Goal: Task Accomplishment & Management: Manage account settings

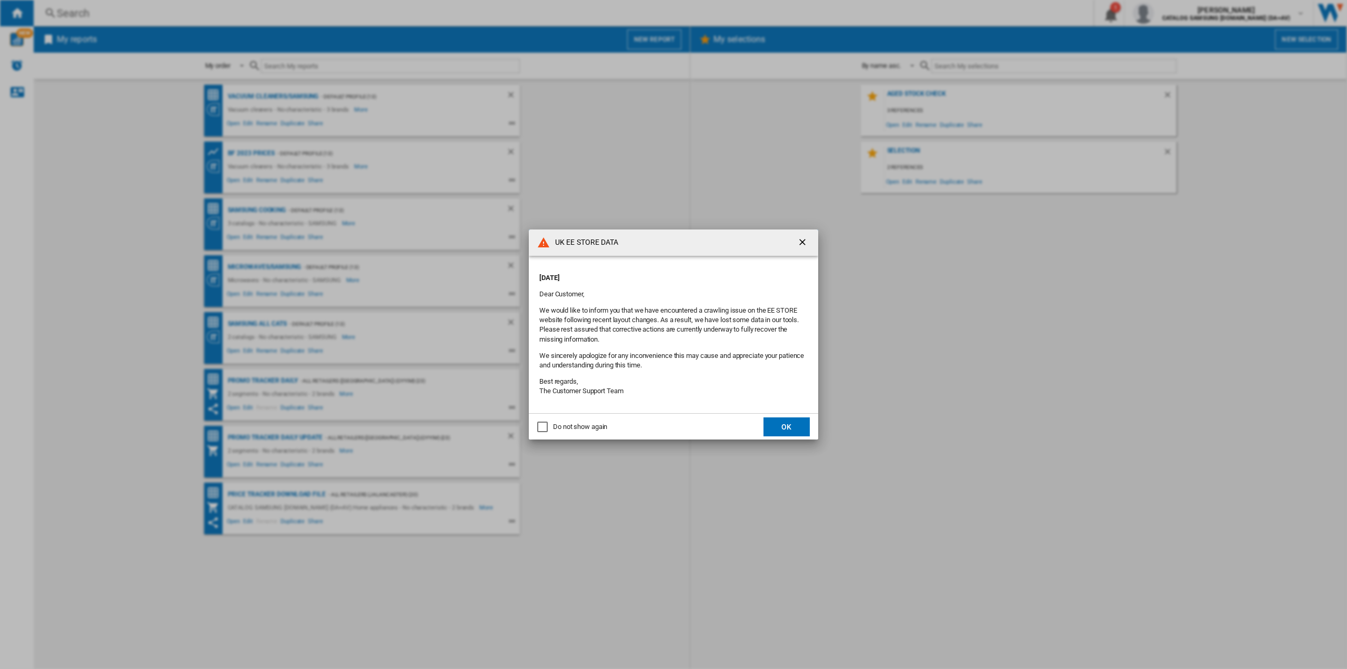
click at [782, 430] on button "OK" at bounding box center [787, 426] width 46 height 19
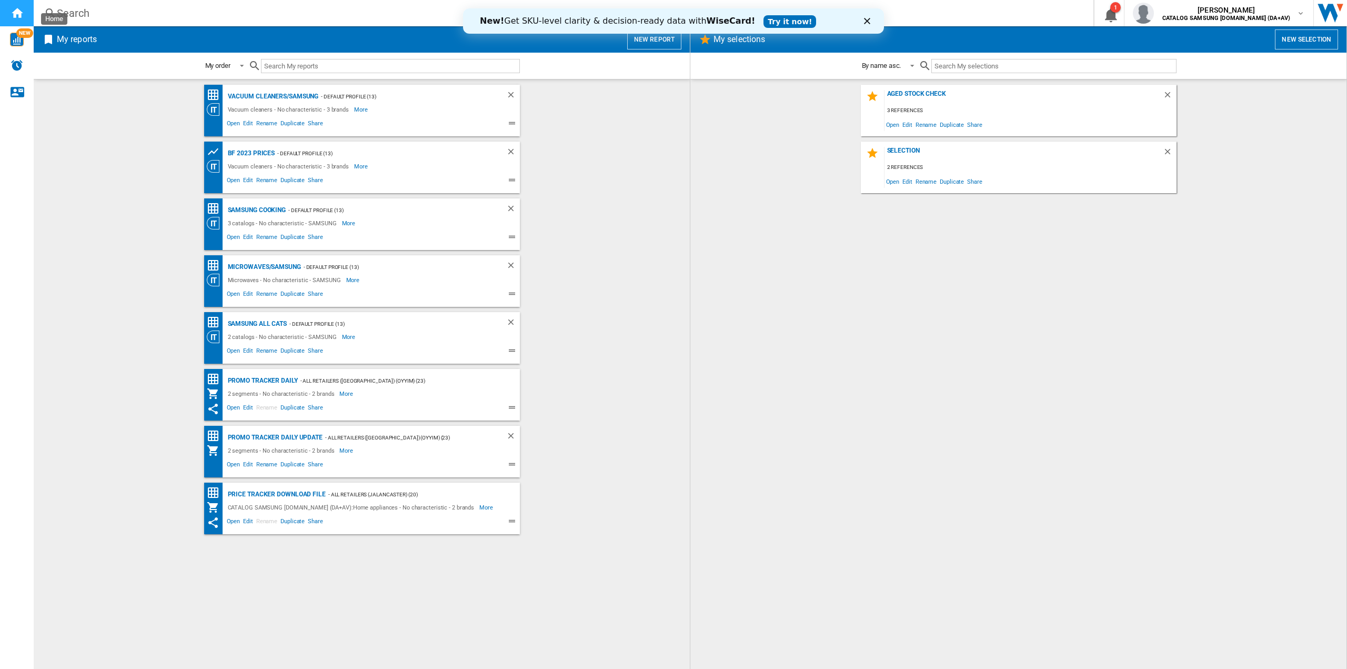
click at [12, 18] on ng-md-icon "Home" at bounding box center [17, 12] width 13 height 13
click at [81, 38] on h2 "My reports" at bounding box center [77, 39] width 44 height 20
click at [645, 44] on button "New report" at bounding box center [654, 39] width 54 height 20
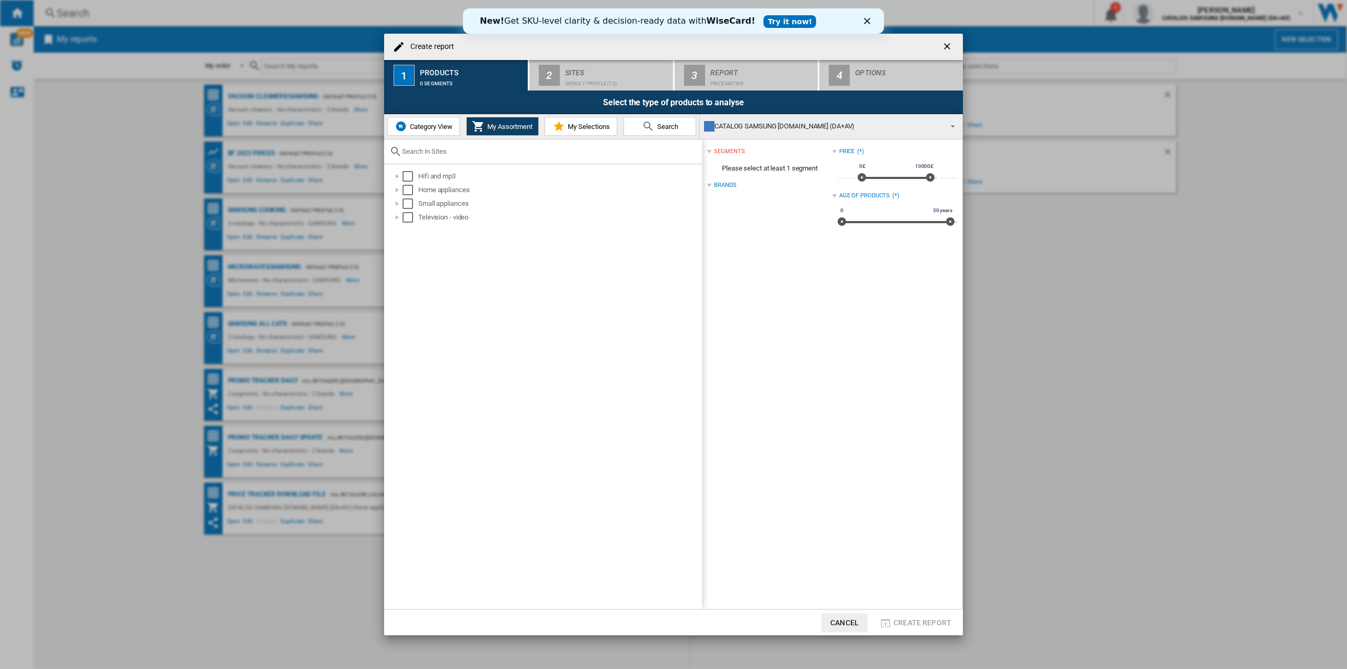
click at [445, 127] on span "Category View" at bounding box center [429, 127] width 45 height 8
click at [389, 188] on div at bounding box center [392, 190] width 11 height 11
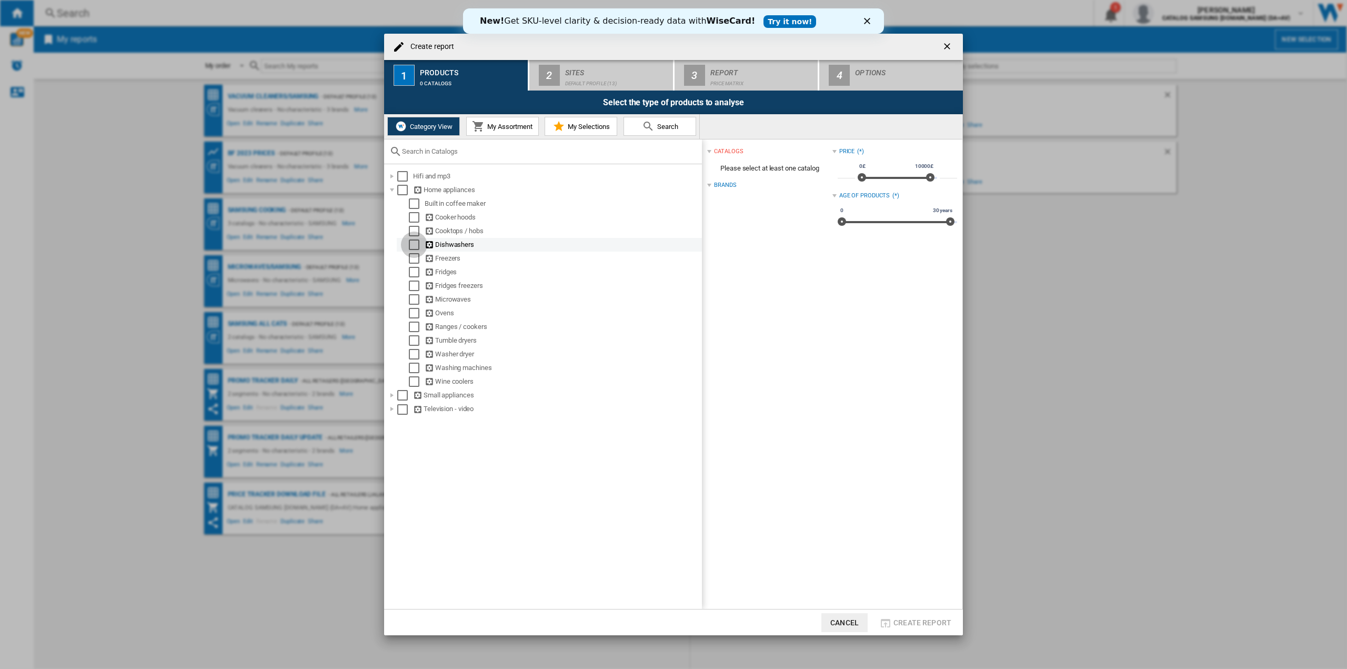
click at [415, 244] on div "Select" at bounding box center [414, 244] width 11 height 11
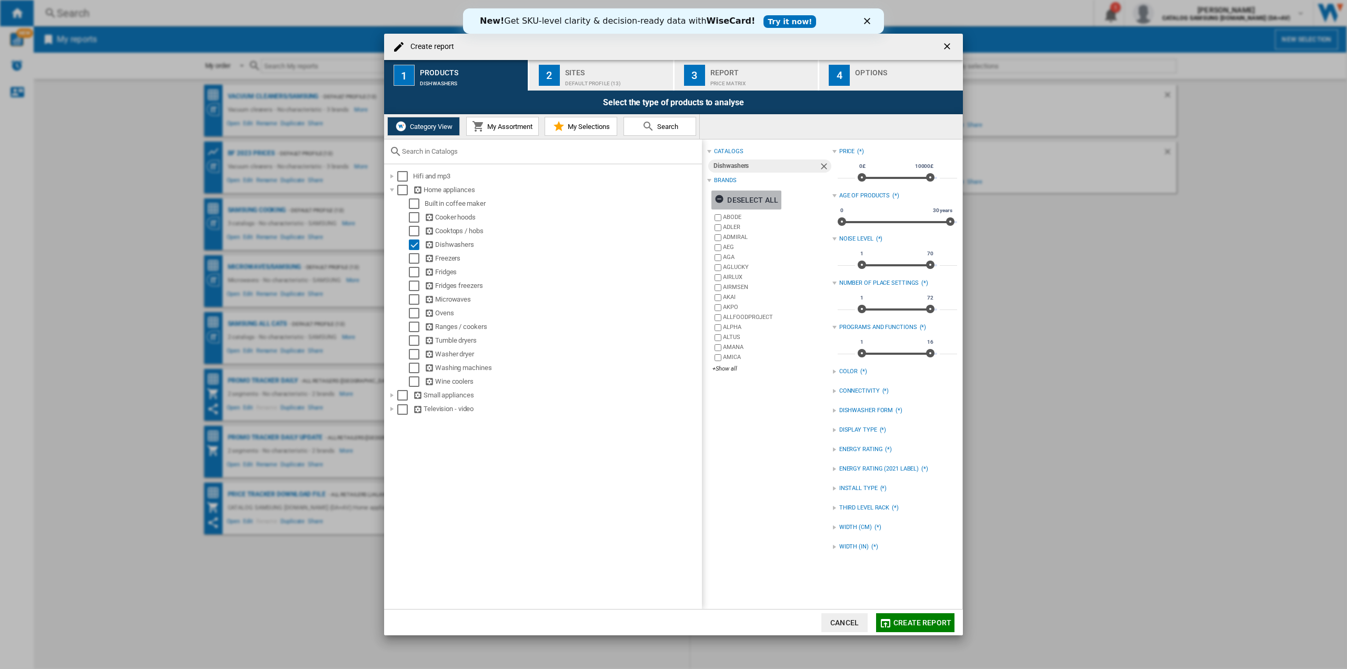
click at [733, 203] on div "Deselect all" at bounding box center [747, 199] width 64 height 19
click at [729, 371] on div "+Show all" at bounding box center [772, 369] width 119 height 8
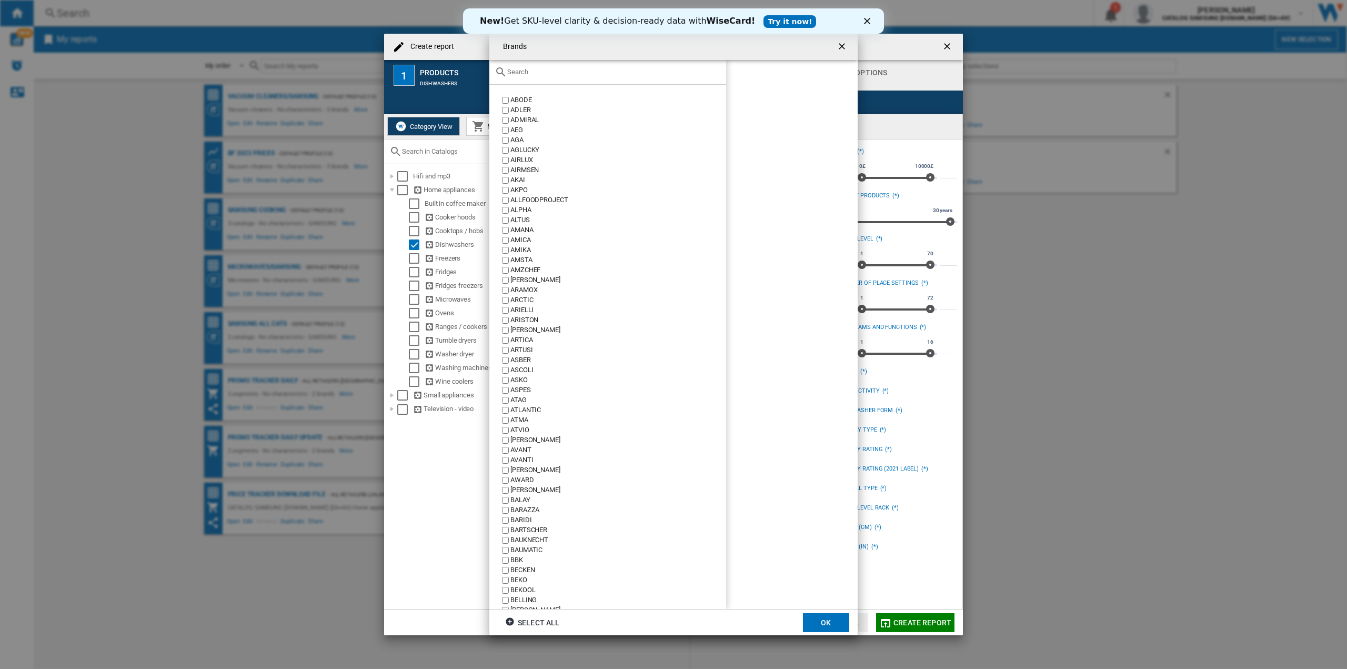
click at [597, 83] on div at bounding box center [607, 72] width 237 height 25
click at [598, 82] on div at bounding box center [607, 72] width 237 height 25
click at [599, 79] on div at bounding box center [607, 72] width 237 height 25
click at [568, 76] on input "text" at bounding box center [614, 72] width 214 height 8
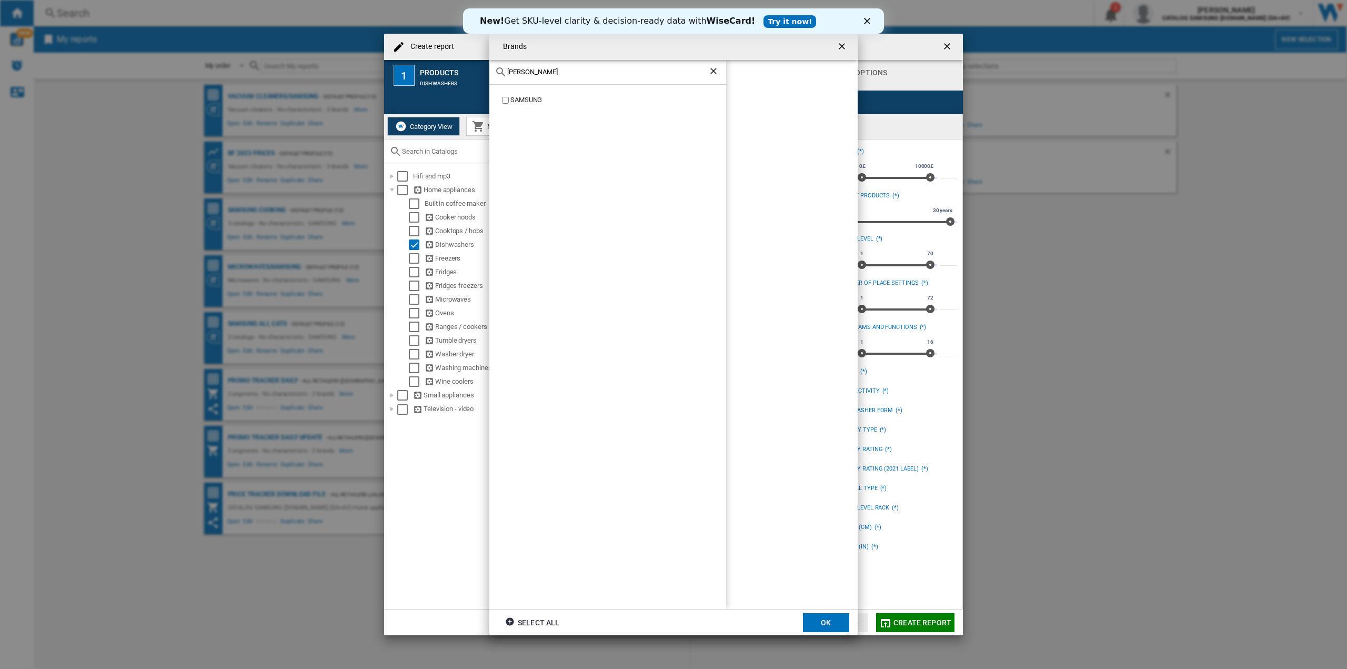
type input "[PERSON_NAME]"
click at [521, 93] on div "SAMSUNG" at bounding box center [607, 347] width 237 height 525
click at [513, 101] on div "SAMSUNG" at bounding box center [618, 100] width 216 height 10
click at [829, 616] on button "OK" at bounding box center [826, 622] width 46 height 19
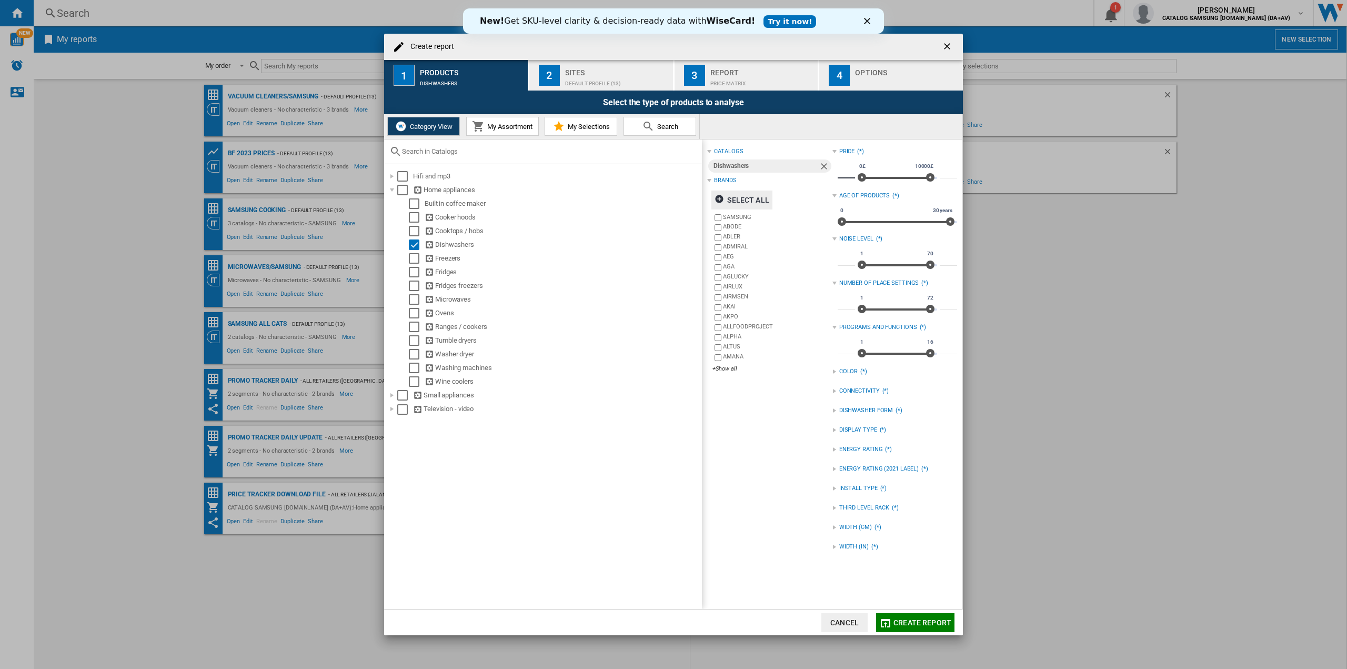
drag, startPoint x: 845, startPoint y: 173, endPoint x: 838, endPoint y: 173, distance: 6.8
click at [838, 173] on input "*" at bounding box center [846, 173] width 17 height 11
type input "**"
click at [916, 617] on button "Create report" at bounding box center [915, 622] width 78 height 19
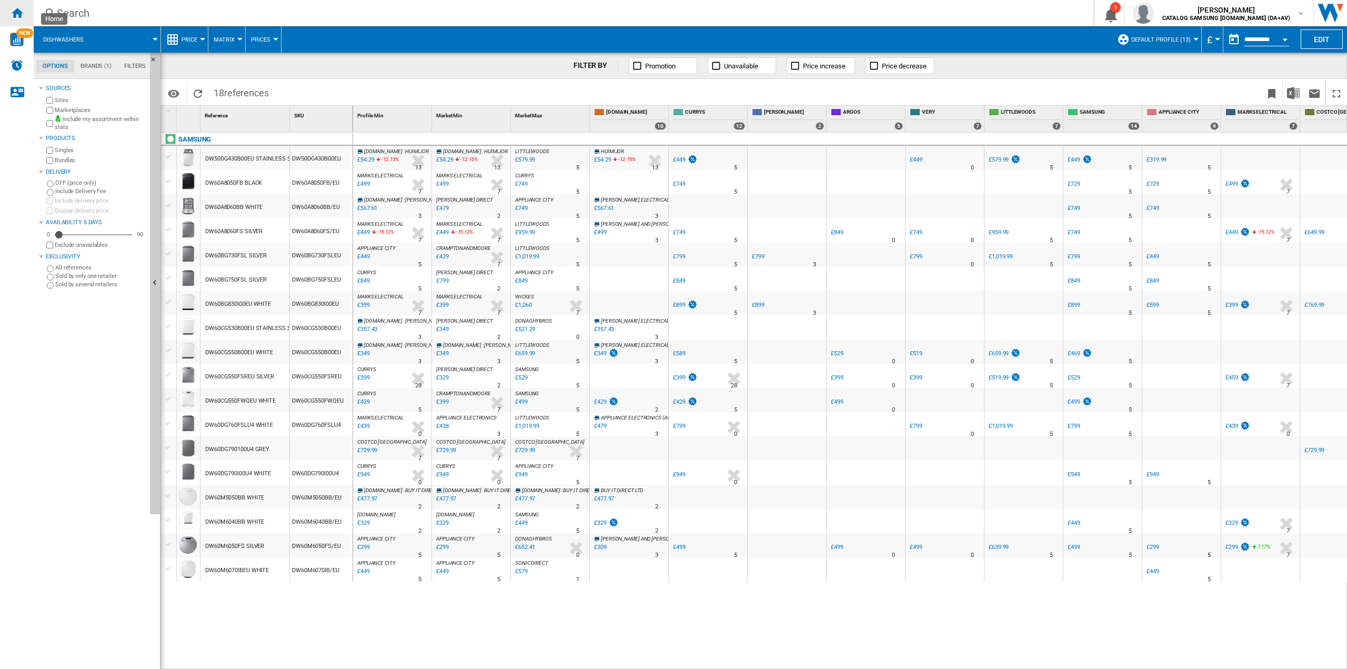
click at [25, 19] on div "Home" at bounding box center [17, 13] width 34 height 26
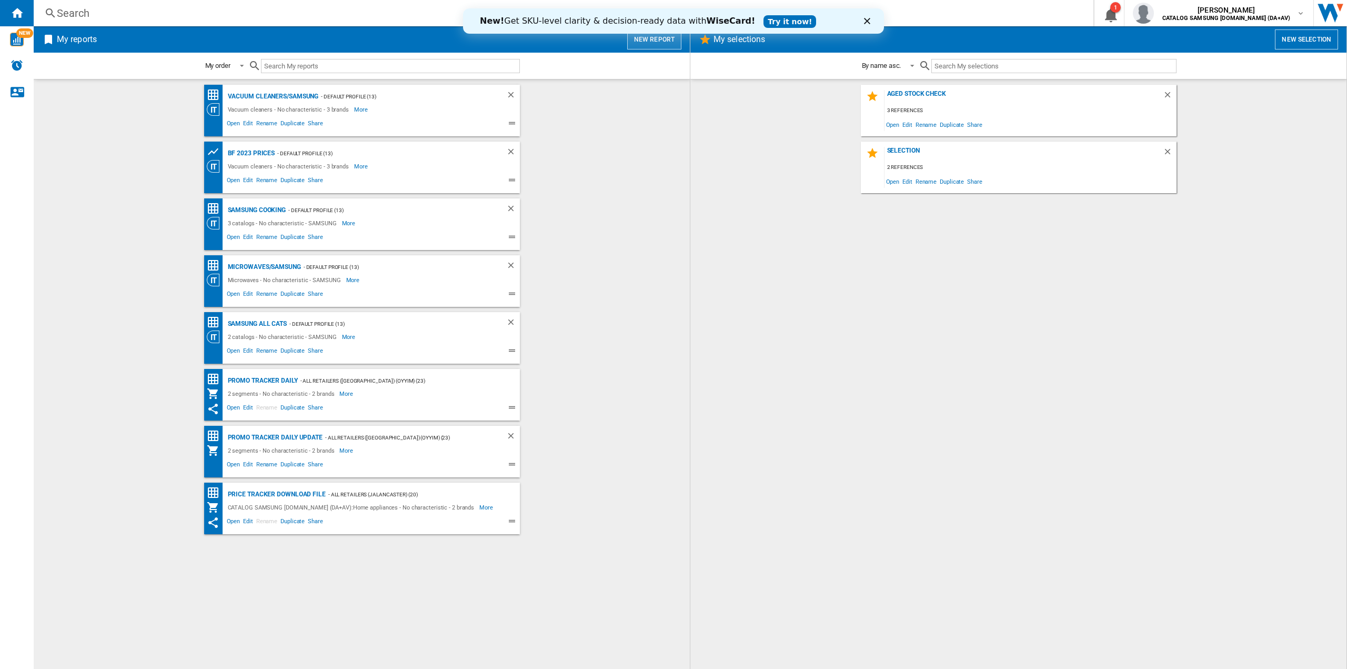
click at [642, 42] on button "New report" at bounding box center [654, 39] width 54 height 20
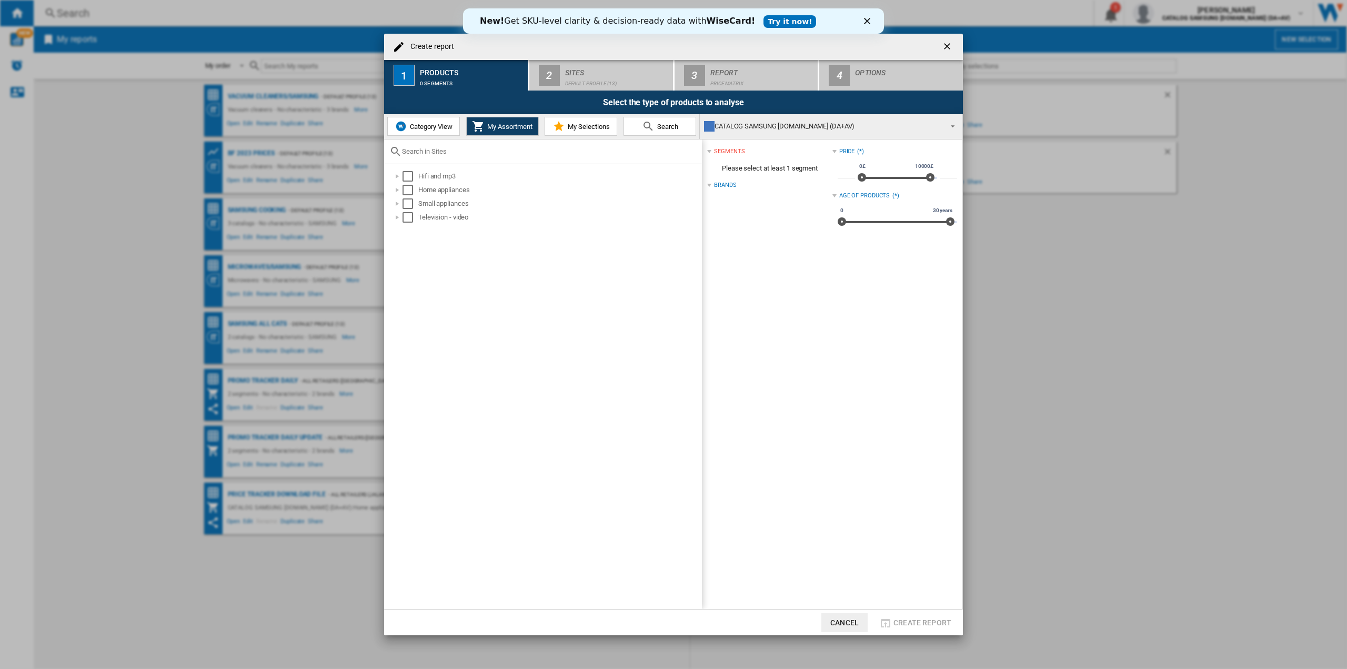
click at [418, 127] on span "Category View" at bounding box center [429, 127] width 45 height 8
click at [391, 190] on div "Create report ..." at bounding box center [392, 190] width 11 height 11
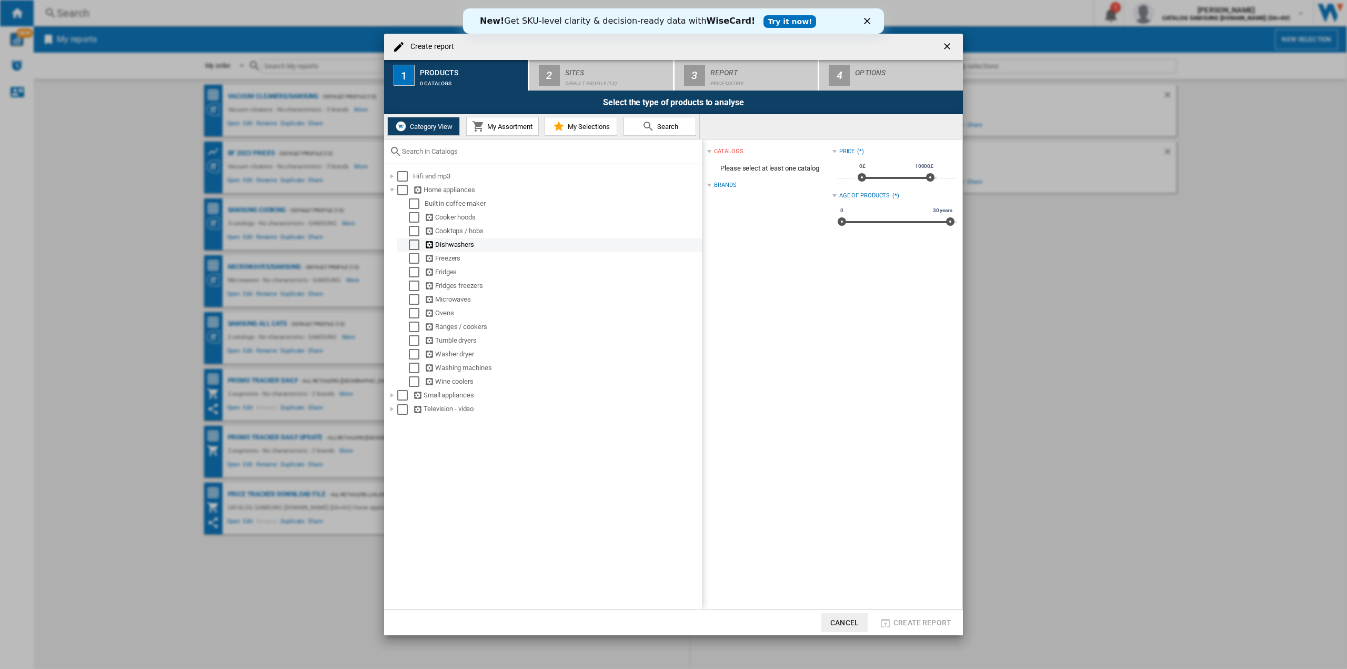
click at [412, 247] on div "Select" at bounding box center [414, 244] width 11 height 11
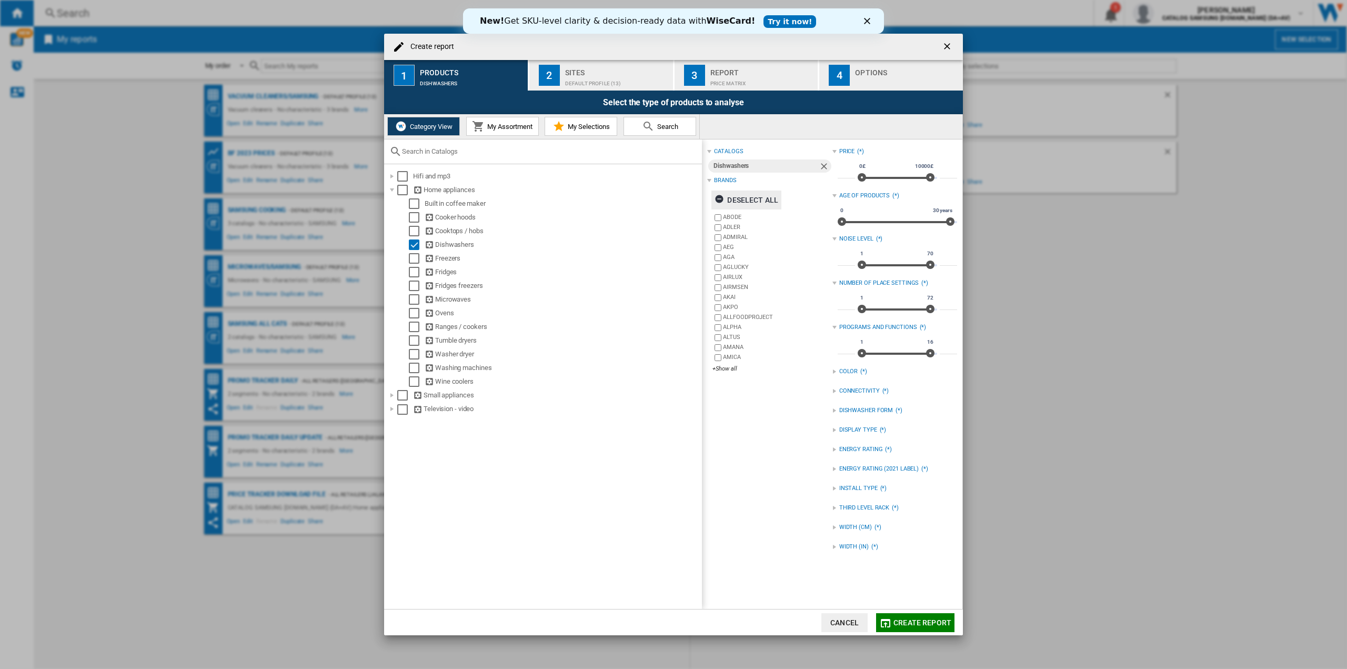
click at [727, 196] on ng-md-icon "Create report ..." at bounding box center [721, 200] width 13 height 13
click at [728, 367] on div "+Show all" at bounding box center [772, 369] width 119 height 8
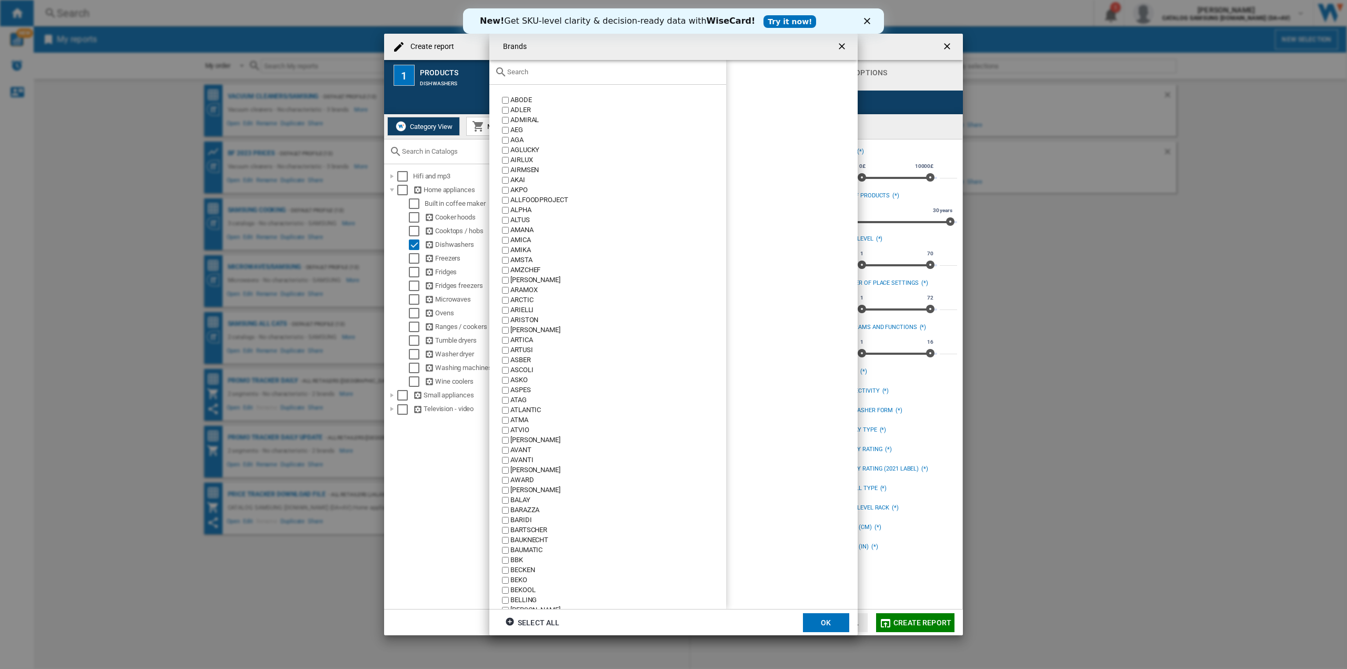
click at [539, 77] on div "Brands ABODE ..." at bounding box center [607, 72] width 237 height 25
click at [539, 73] on input "Brands ABODE ..." at bounding box center [614, 72] width 214 height 8
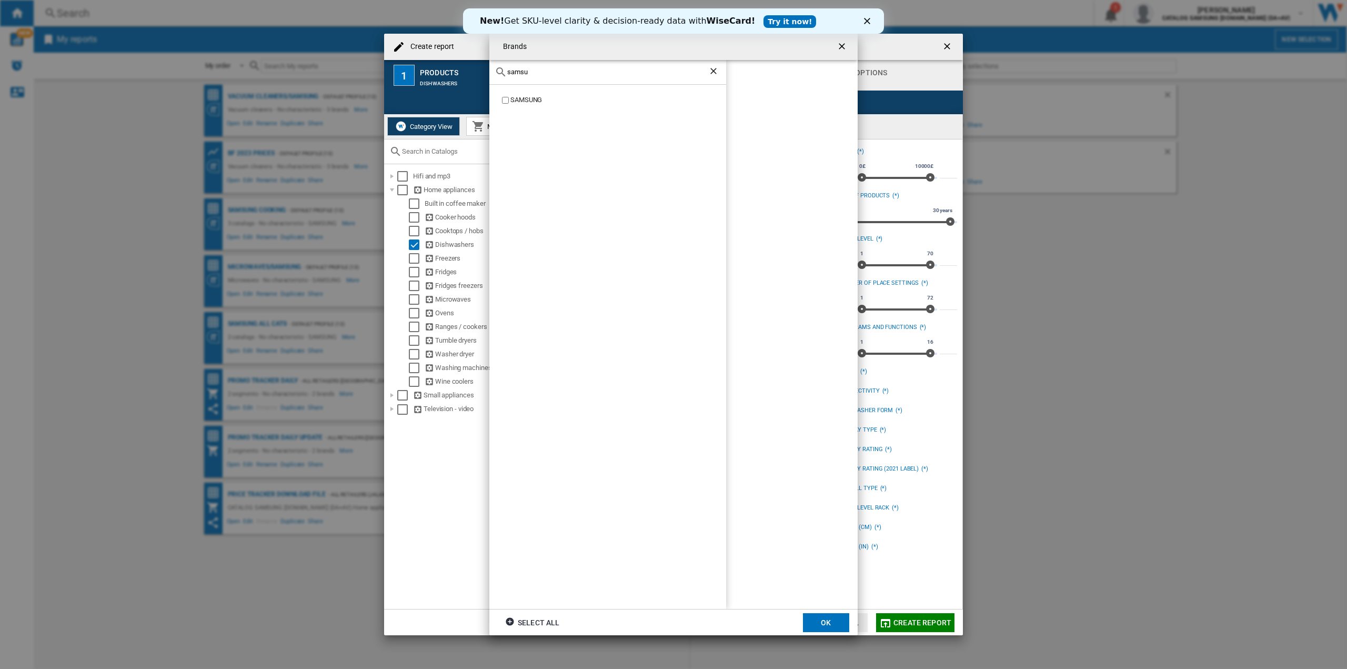
type input "samsu"
click at [532, 95] on div "SAMSUNG" at bounding box center [618, 100] width 216 height 10
click at [531, 96] on div "SAMSUNG" at bounding box center [618, 100] width 216 height 10
click at [840, 627] on button "OK" at bounding box center [826, 622] width 46 height 19
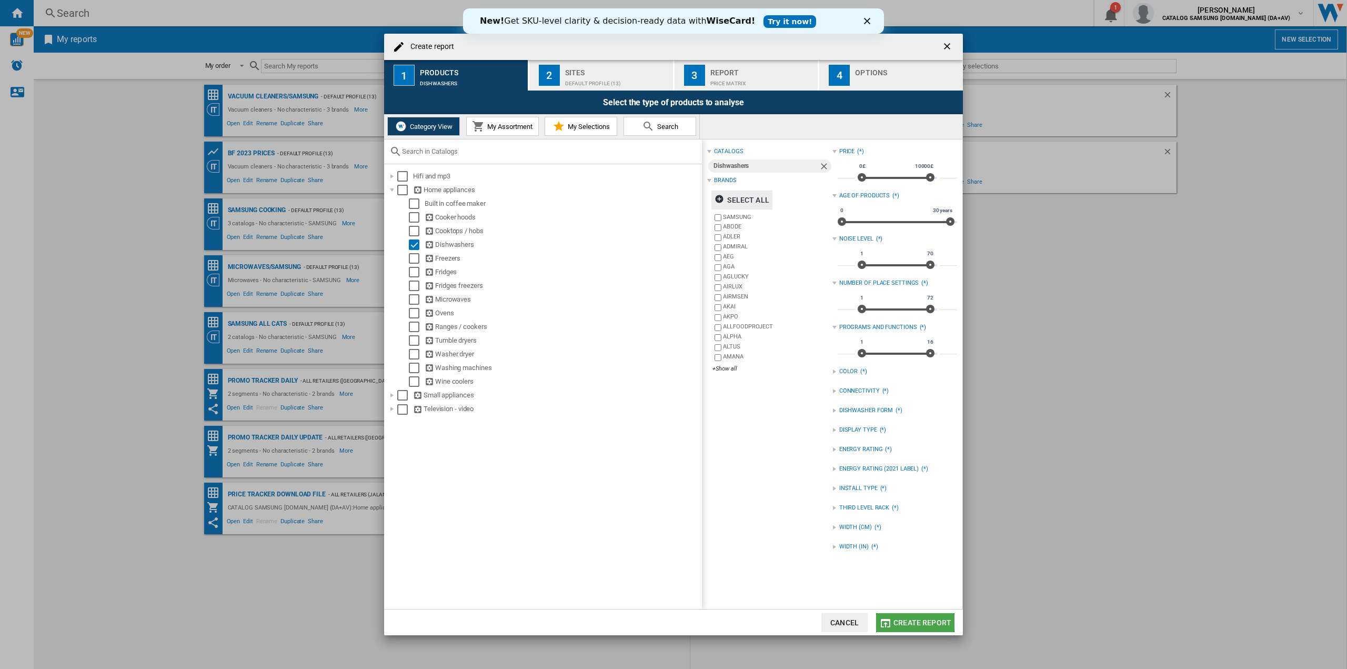
click at [910, 620] on span "Create report" at bounding box center [923, 622] width 58 height 8
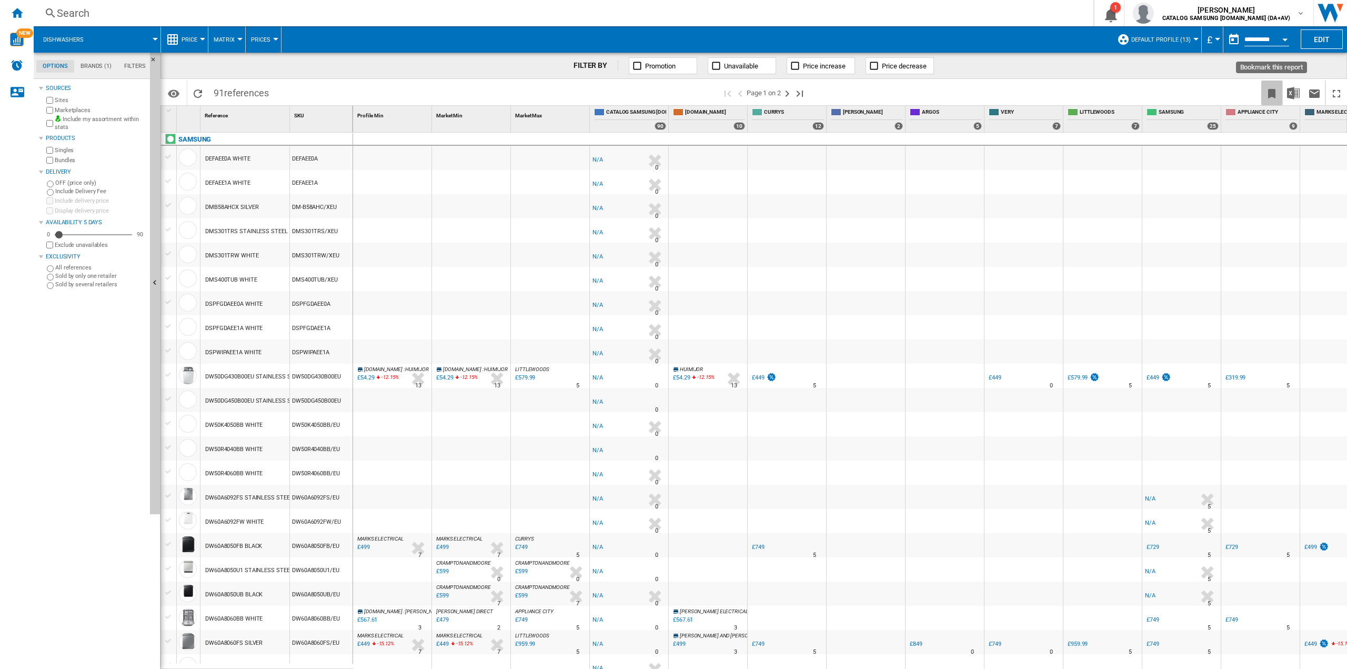
click at [1274, 95] on ng-md-icon "Bookmark this report" at bounding box center [1272, 93] width 13 height 13
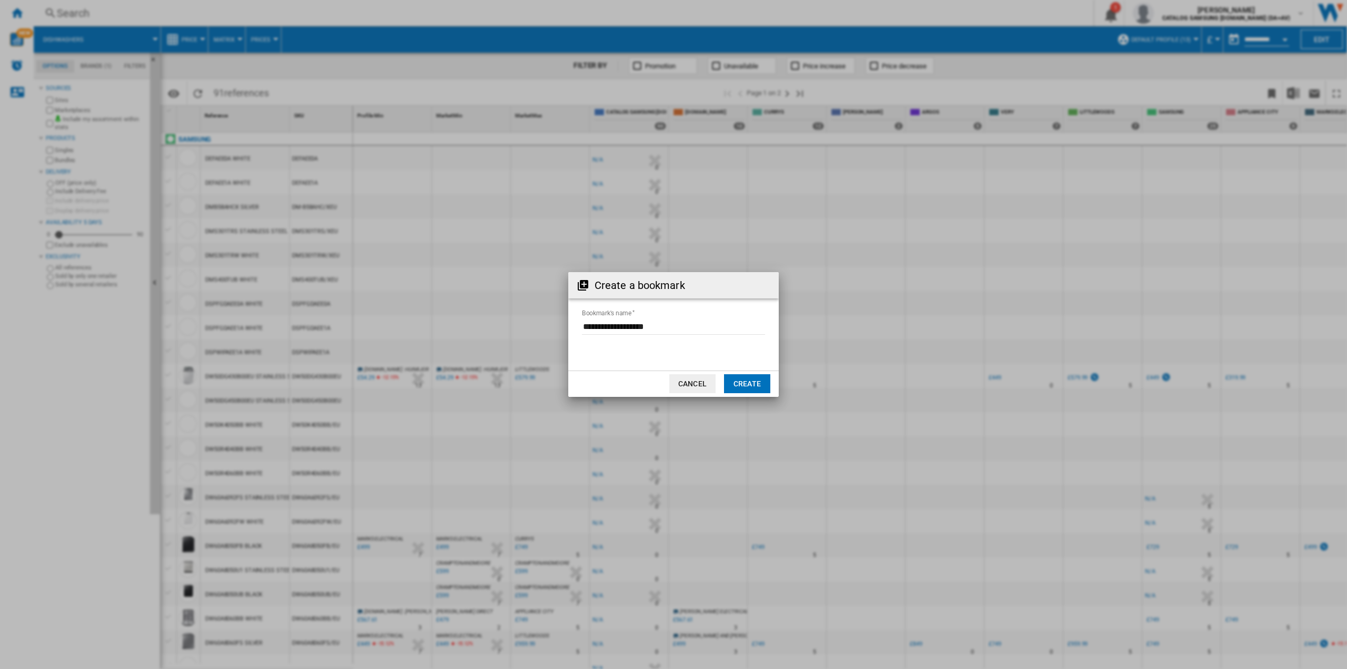
click at [740, 384] on button "Create" at bounding box center [747, 383] width 46 height 19
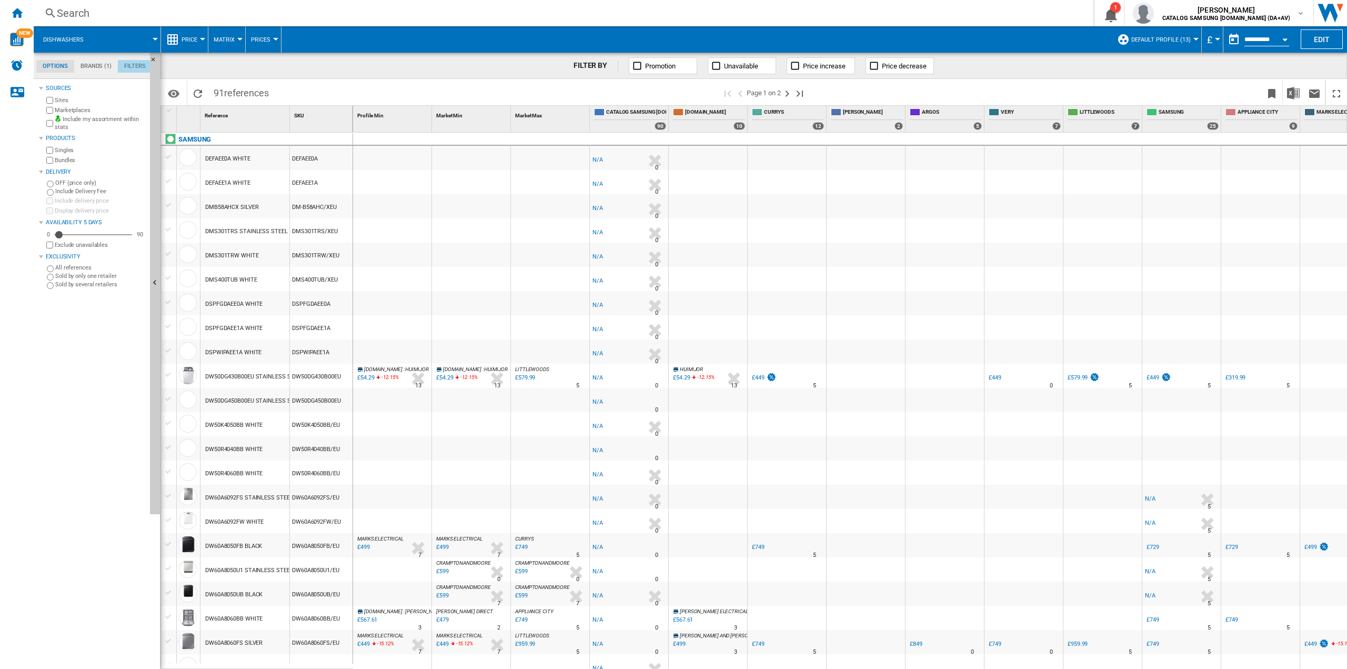
click at [128, 69] on md-tab-item "Filters" at bounding box center [135, 66] width 34 height 13
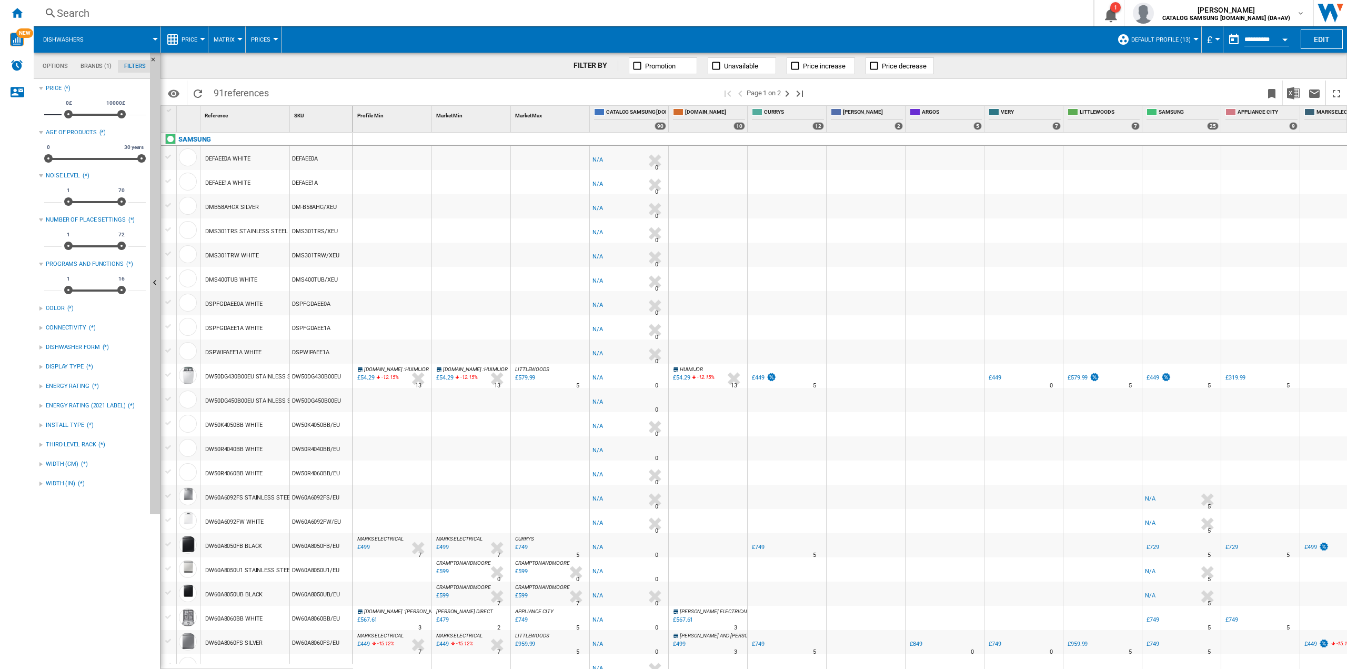
drag, startPoint x: 53, startPoint y: 111, endPoint x: 40, endPoint y: 110, distance: 13.2
click at [40, 110] on div "Price (*) * 0£ 10000£ 0£ 10000£ *****" at bounding box center [92, 103] width 107 height 43
type input "*"
type input "**"
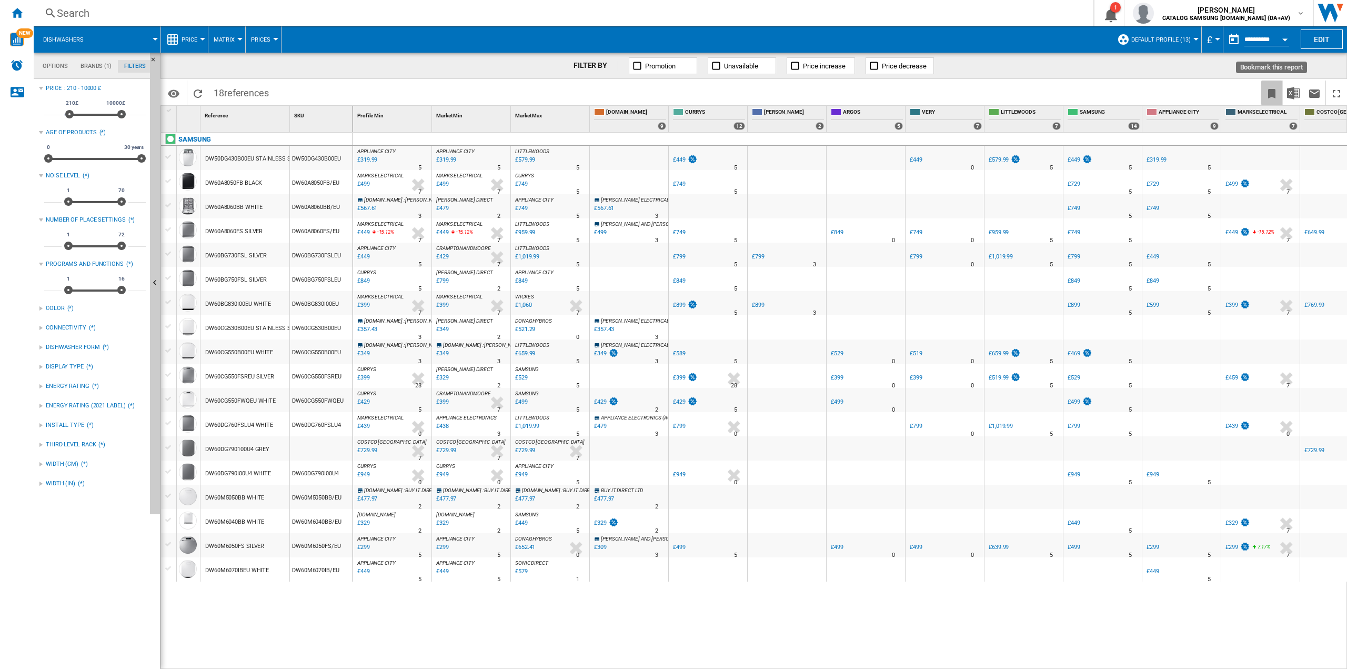
click at [1268, 90] on ng-md-icon "Bookmark this report" at bounding box center [1272, 93] width 13 height 13
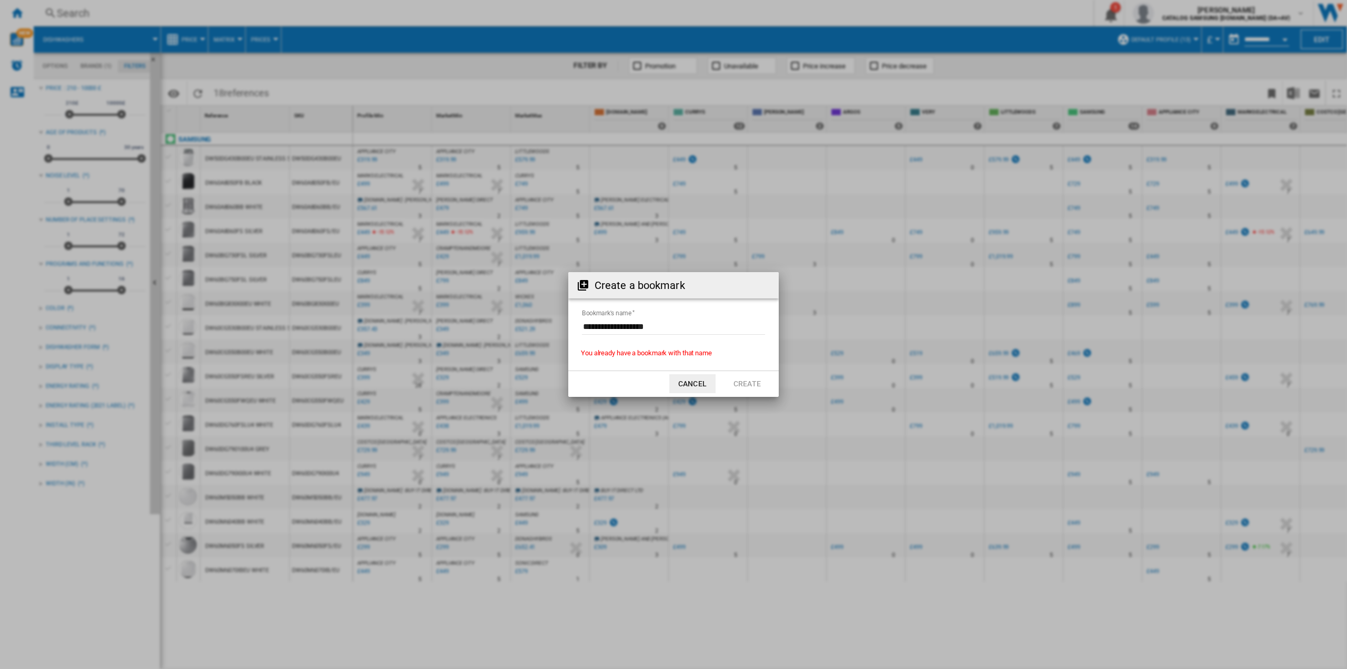
click at [648, 354] on div "You already have a bookmark with that name" at bounding box center [673, 354] width 210 height 13
click at [636, 326] on input "Bookmark's name" at bounding box center [673, 327] width 183 height 16
type input "**********"
click at [732, 378] on button "Create" at bounding box center [747, 383] width 46 height 19
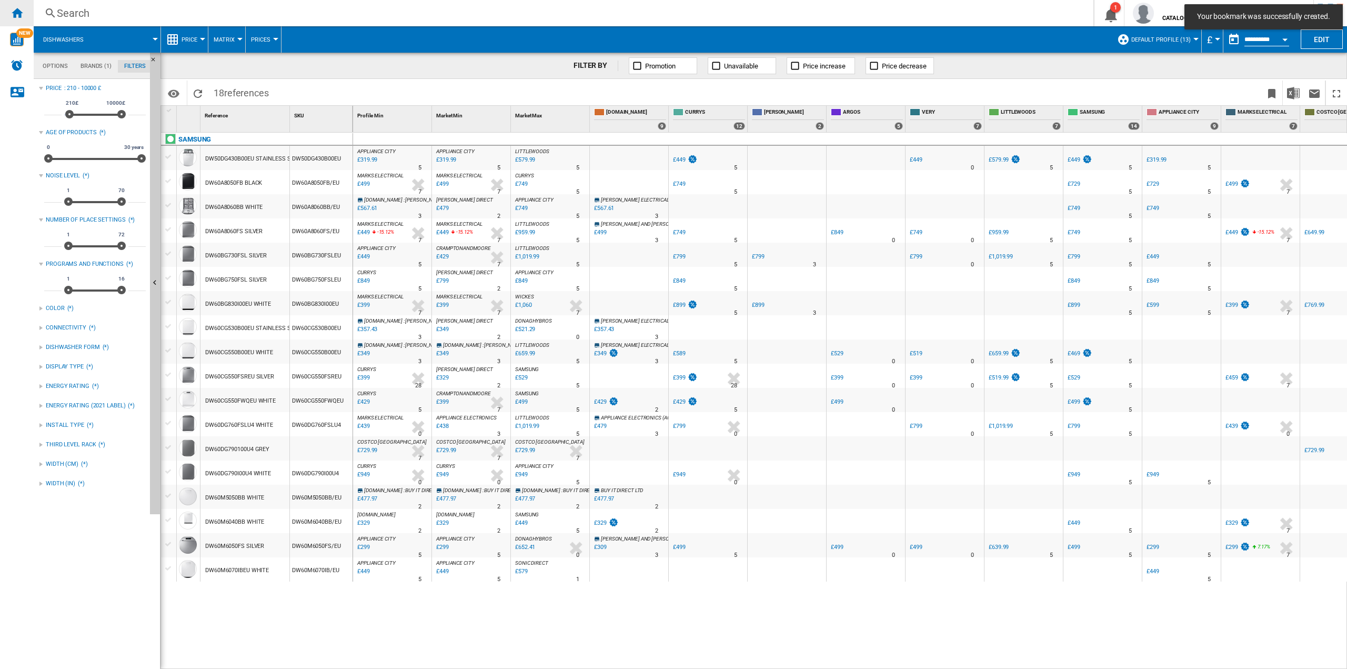
click at [14, 15] on ng-md-icon "Home" at bounding box center [17, 12] width 13 height 13
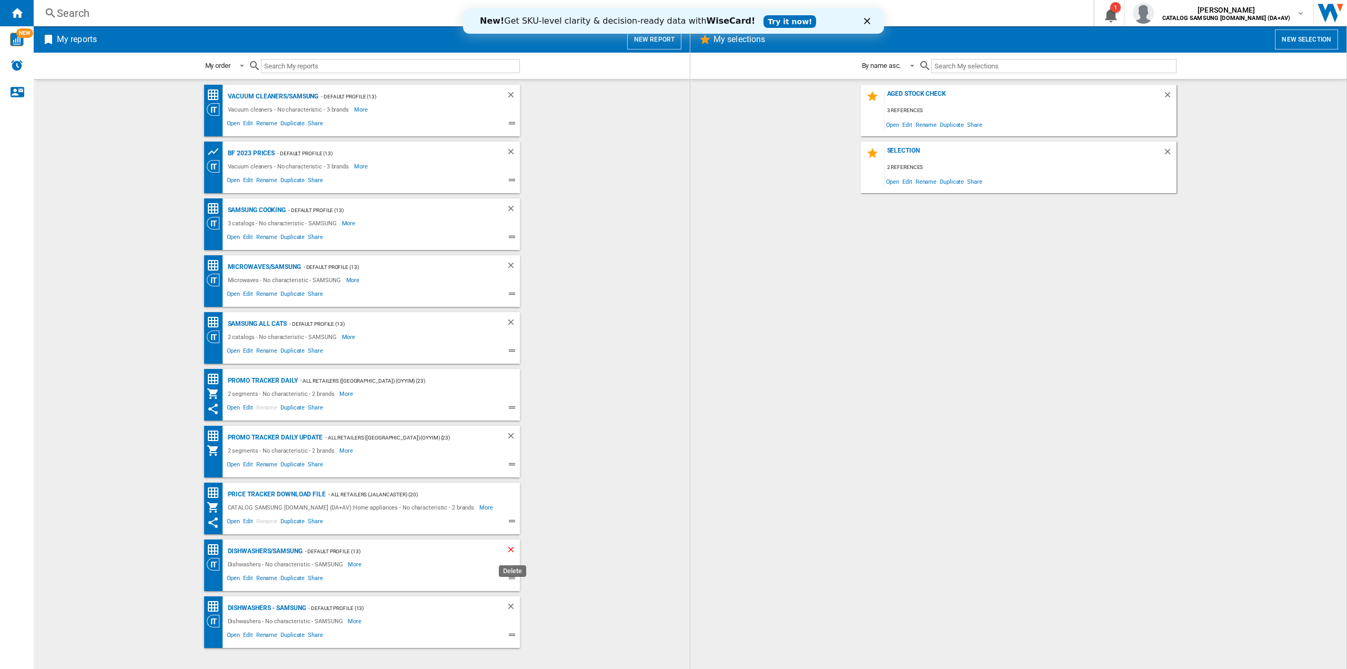
click at [511, 554] on ng-md-icon "Delete" at bounding box center [512, 551] width 13 height 13
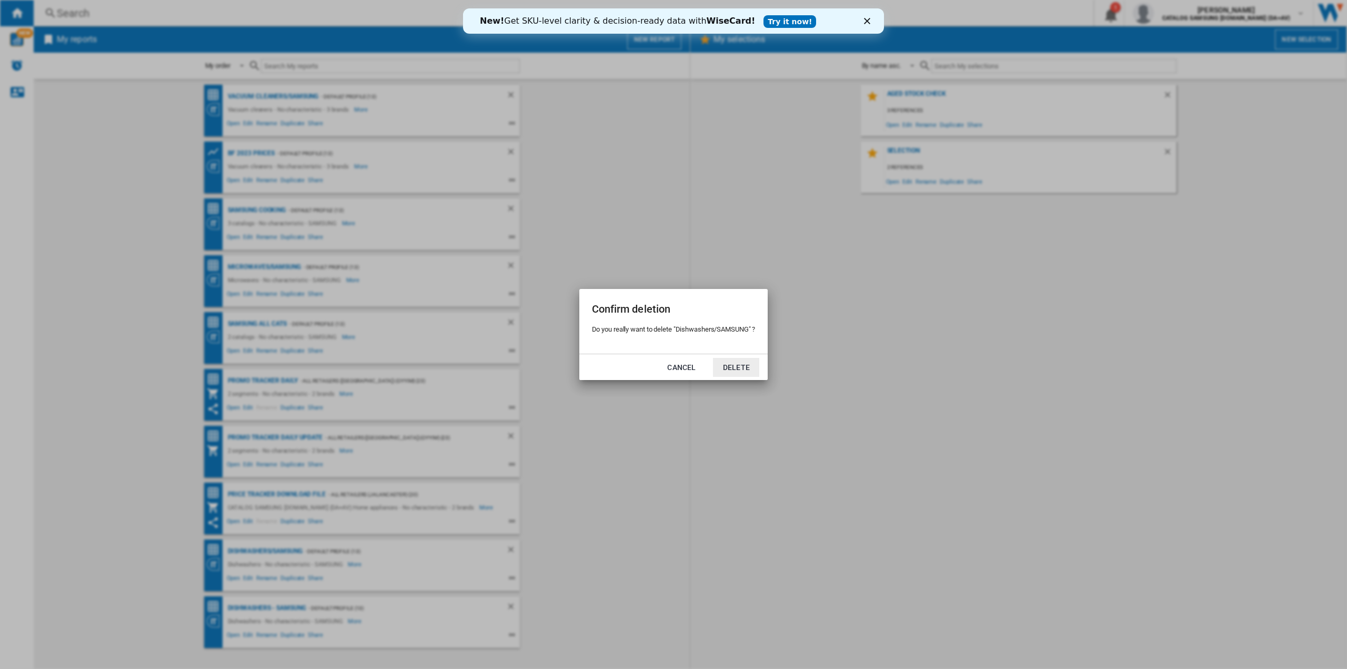
click at [734, 370] on button "Delete" at bounding box center [736, 367] width 46 height 19
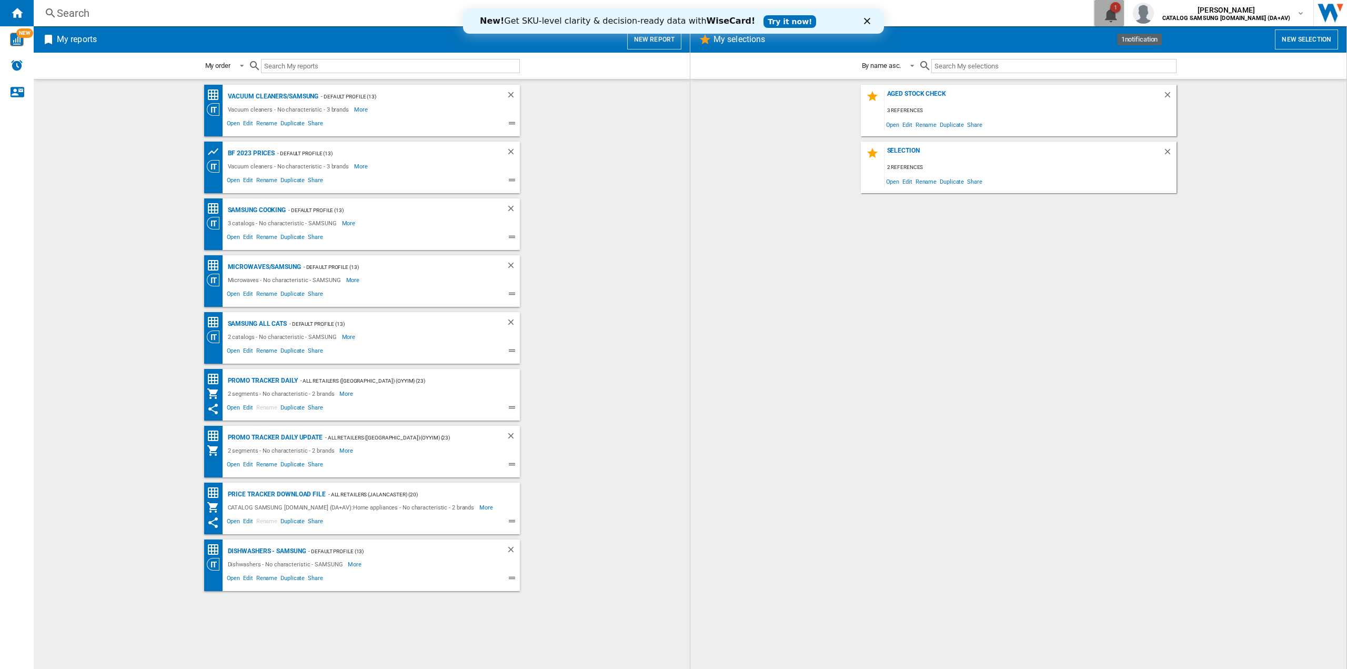
click at [1116, 11] on ng-md-icon "1\a notification" at bounding box center [1109, 13] width 13 height 13
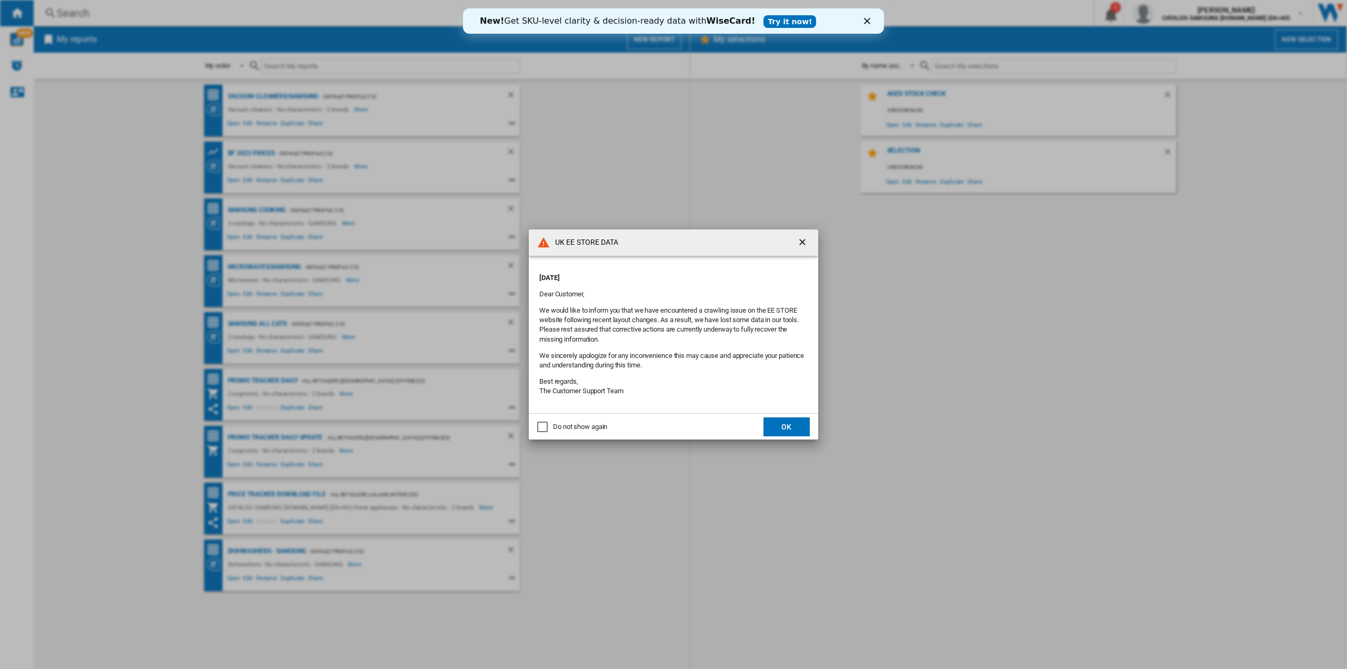
click at [769, 434] on button "OK" at bounding box center [787, 426] width 46 height 19
